Goal: Transaction & Acquisition: Subscribe to service/newsletter

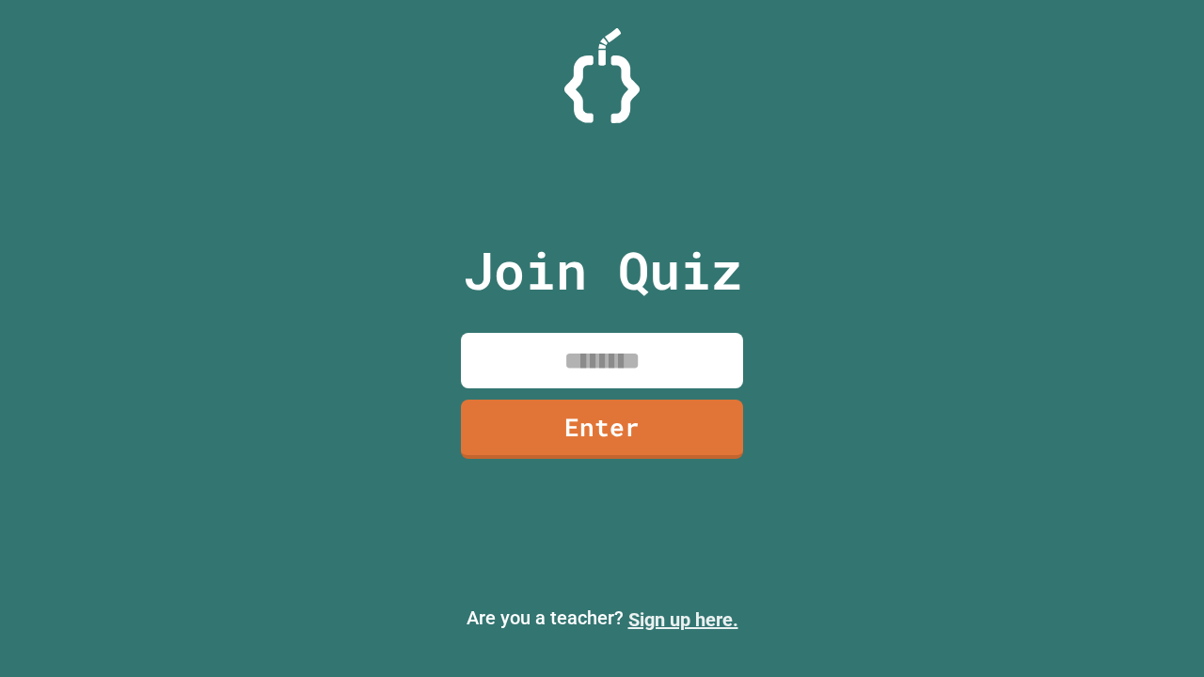
click at [683, 620] on link "Sign up here." at bounding box center [683, 620] width 110 height 23
